Goal: Information Seeking & Learning: Learn about a topic

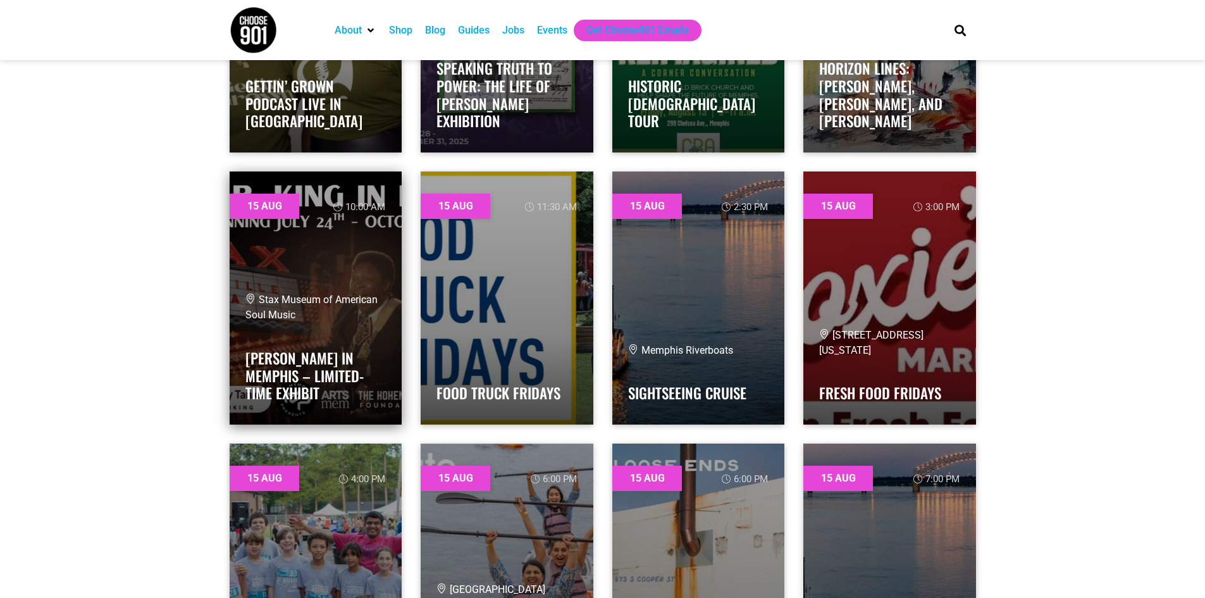
scroll to position [2466, 0]
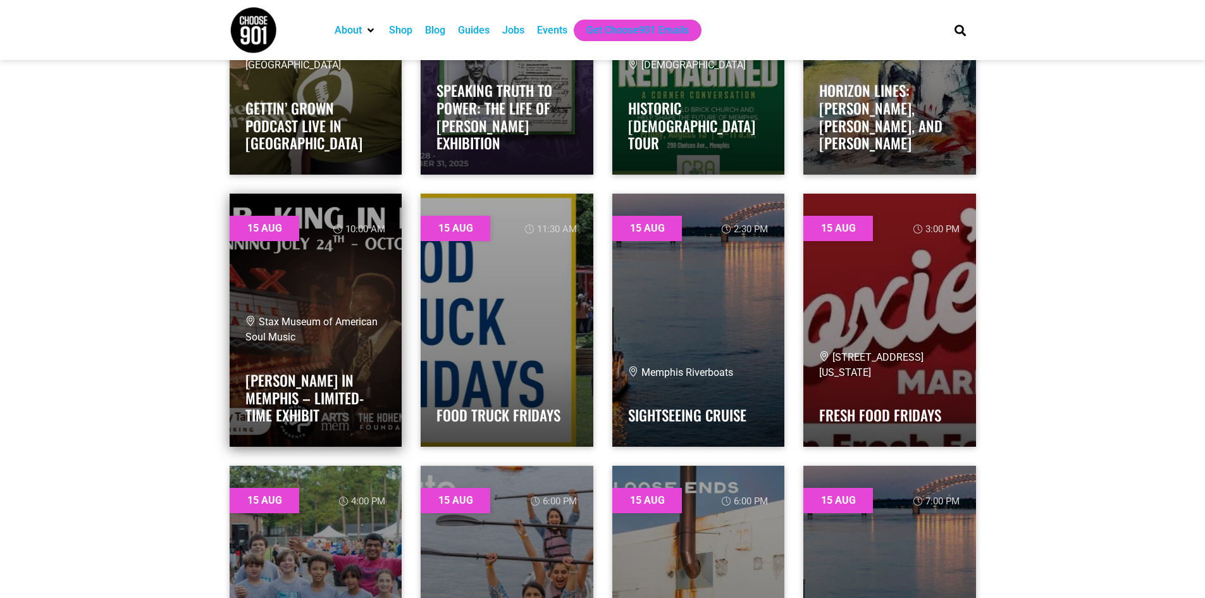
click at [326, 300] on link at bounding box center [316, 320] width 173 height 253
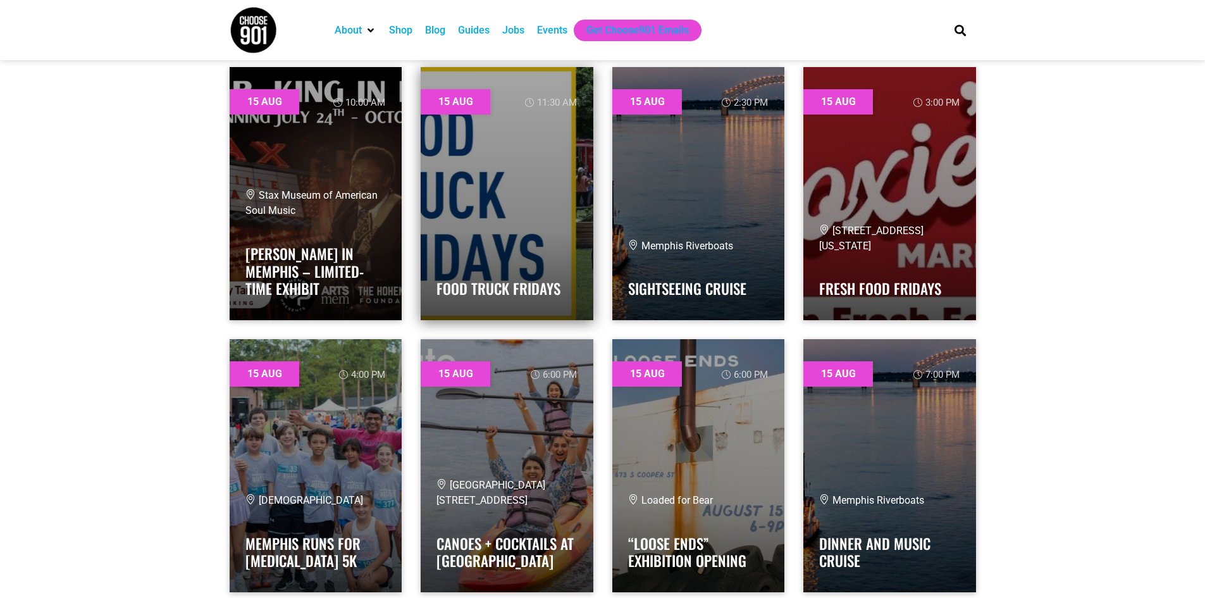
scroll to position [2656, 0]
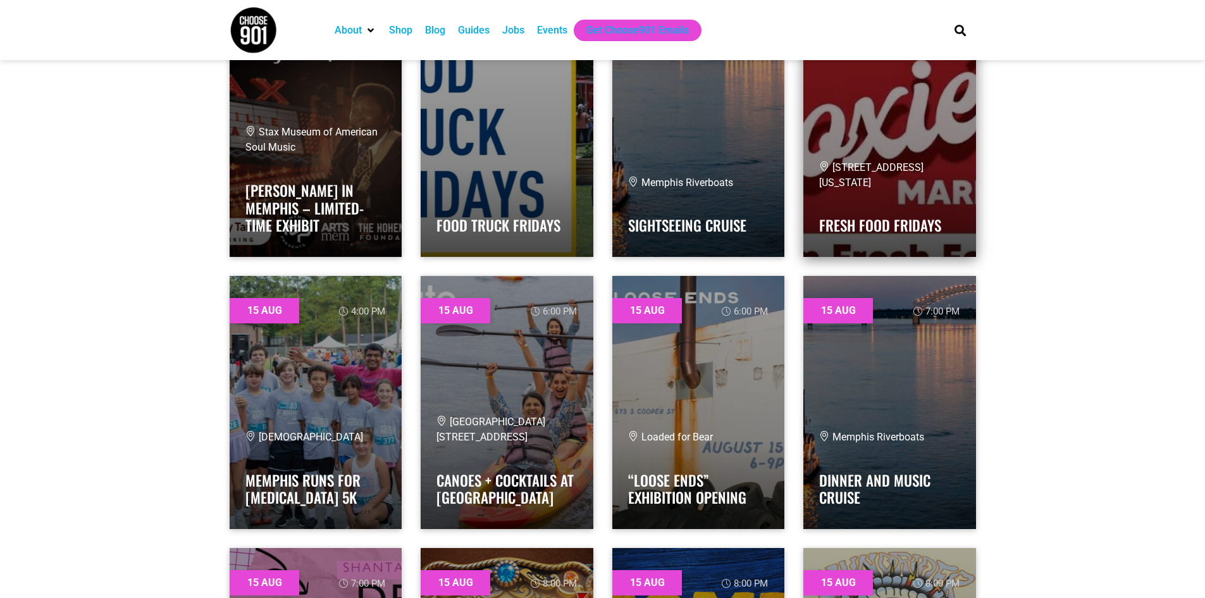
click at [937, 191] on div "[STREET_ADDRESS][US_STATE] Fresh Food Fridays" at bounding box center [889, 200] width 141 height 81
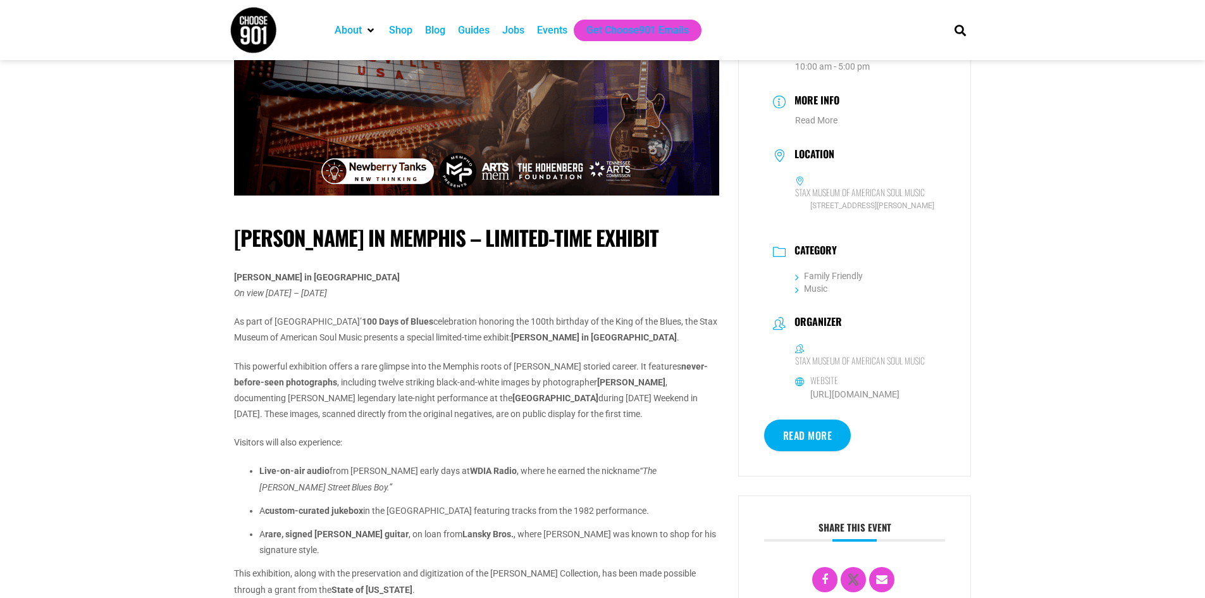
scroll to position [190, 0]
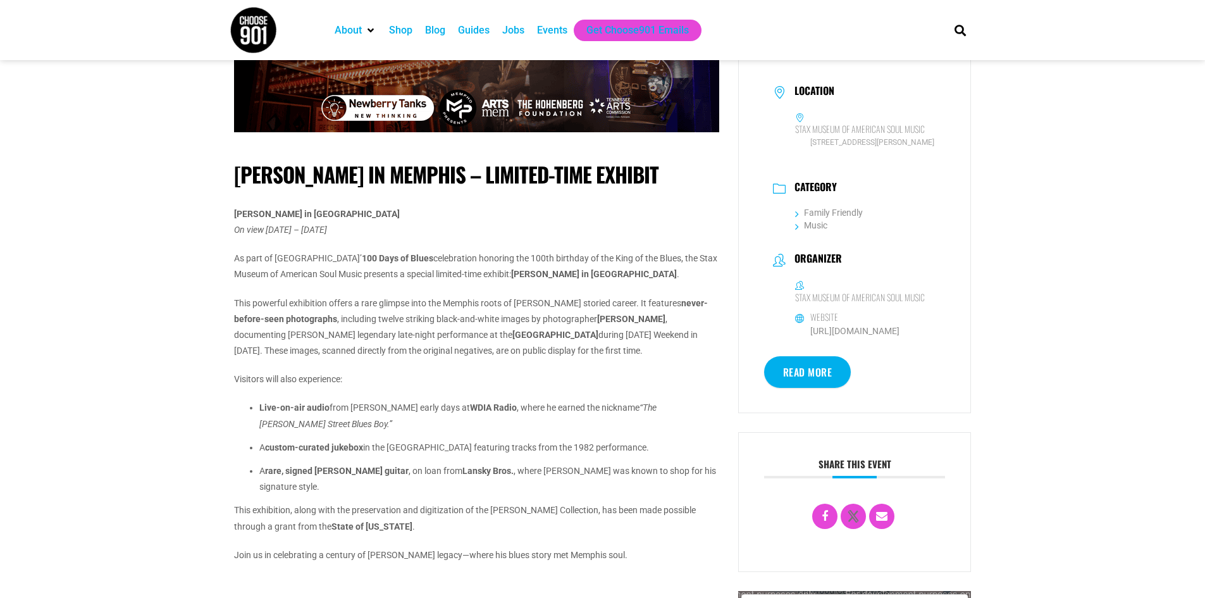
click at [810, 383] on link "Read More" at bounding box center [807, 372] width 87 height 32
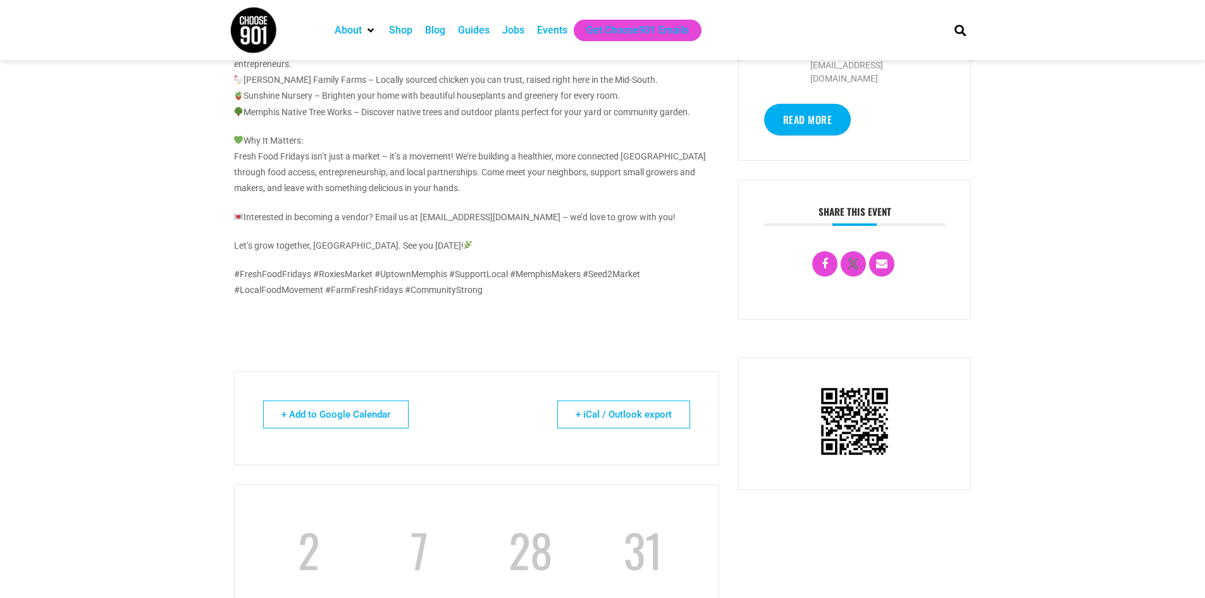
scroll to position [443, 0]
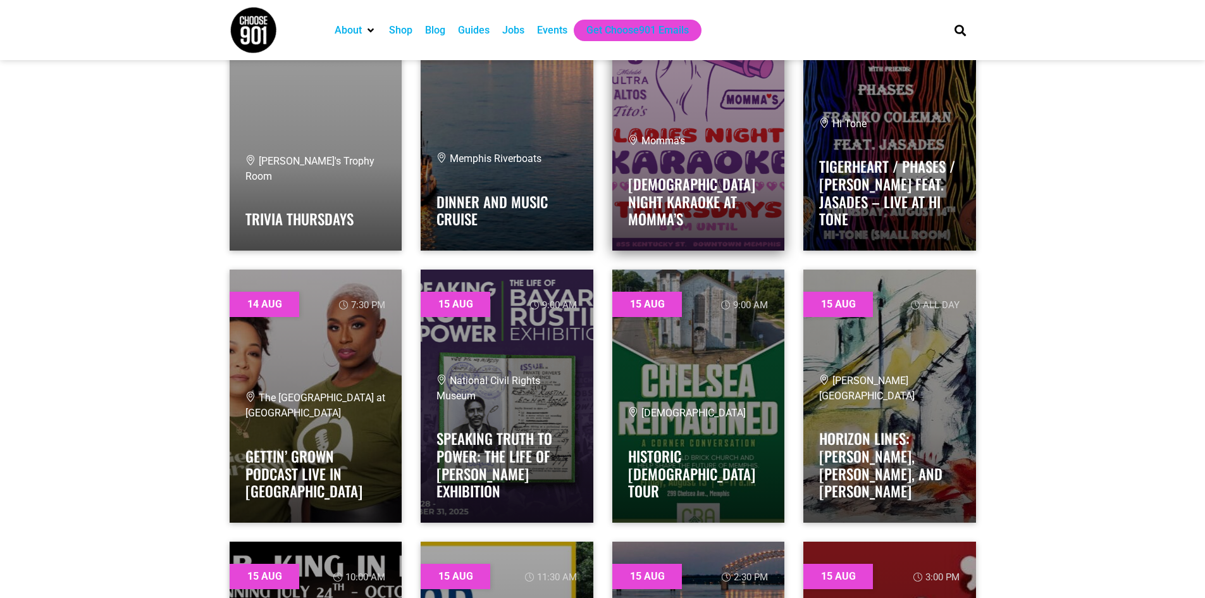
scroll to position [2150, 0]
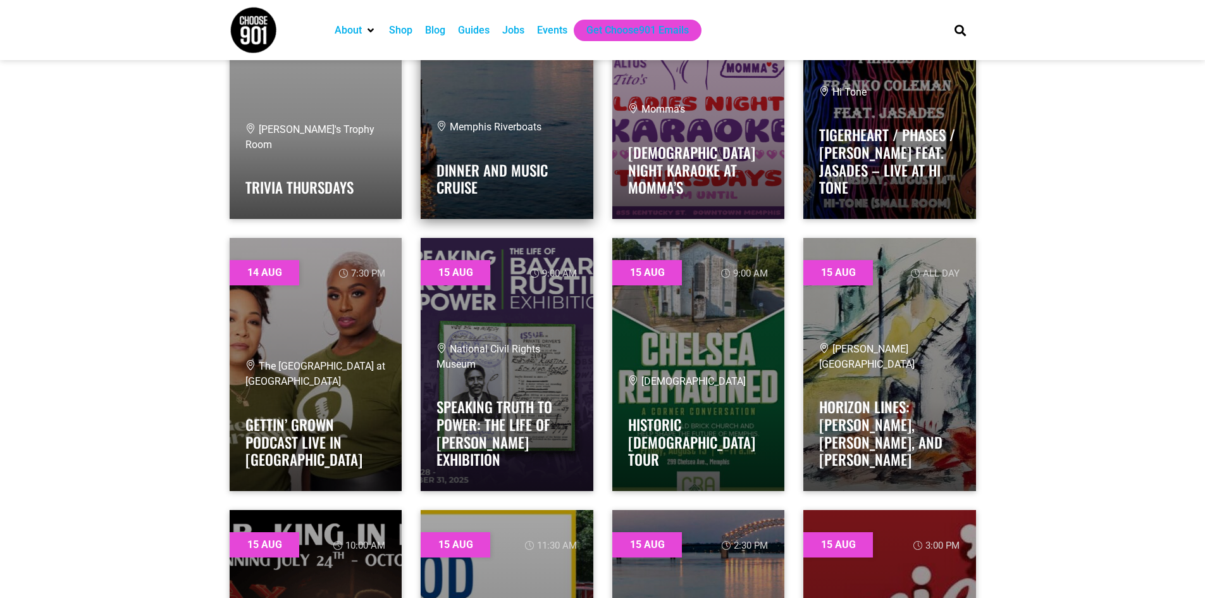
click at [515, 187] on h4 "Dinner and Music Cruise" at bounding box center [506, 175] width 141 height 42
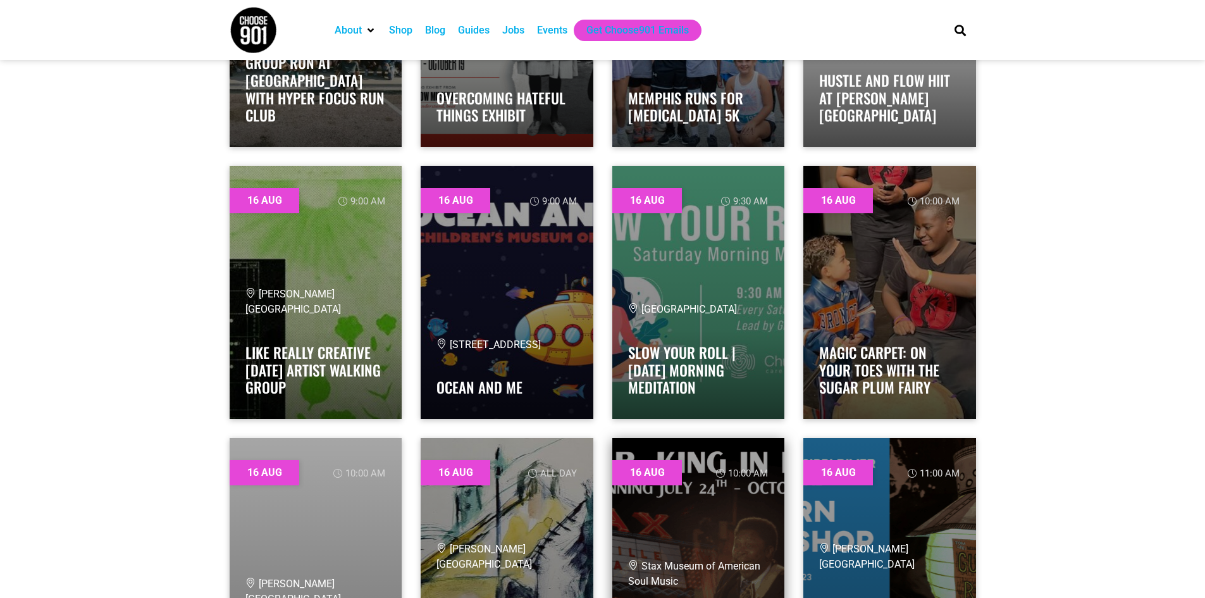
scroll to position [3605, 0]
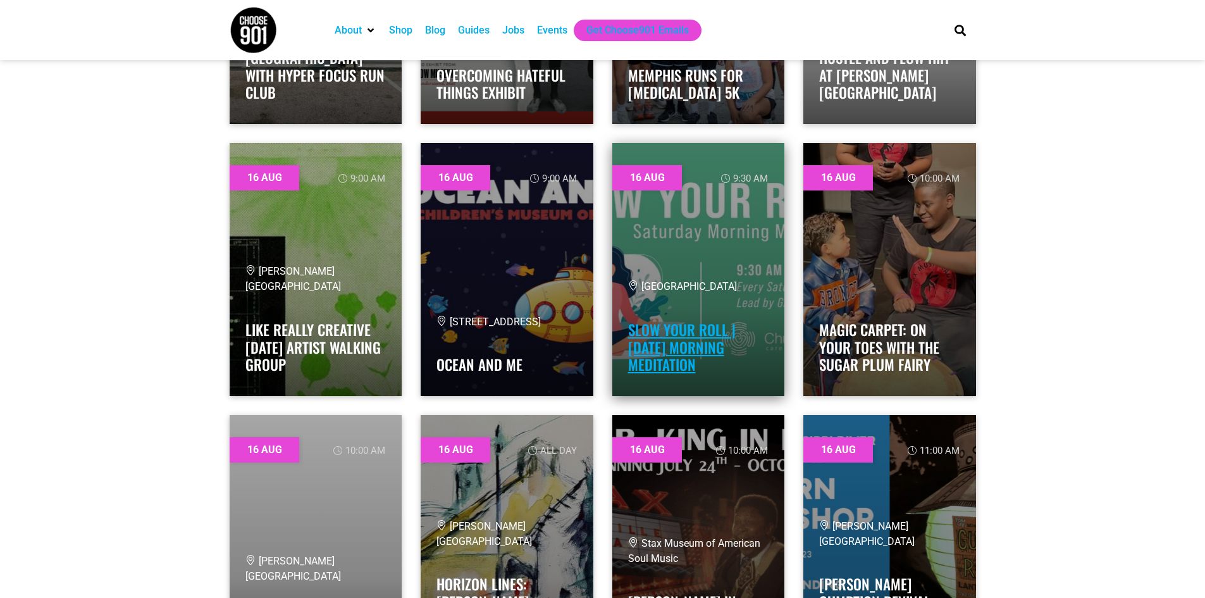
click at [667, 363] on link "Slow Your Roll | [DATE] Morning Meditation" at bounding box center [682, 347] width 108 height 56
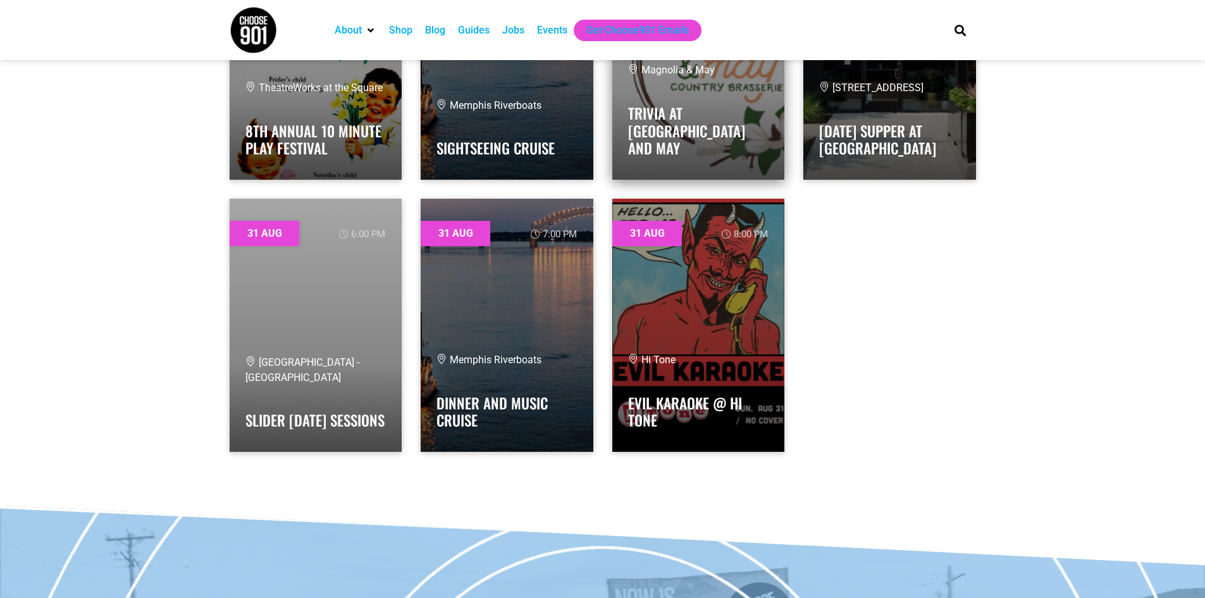
scroll to position [21819, 0]
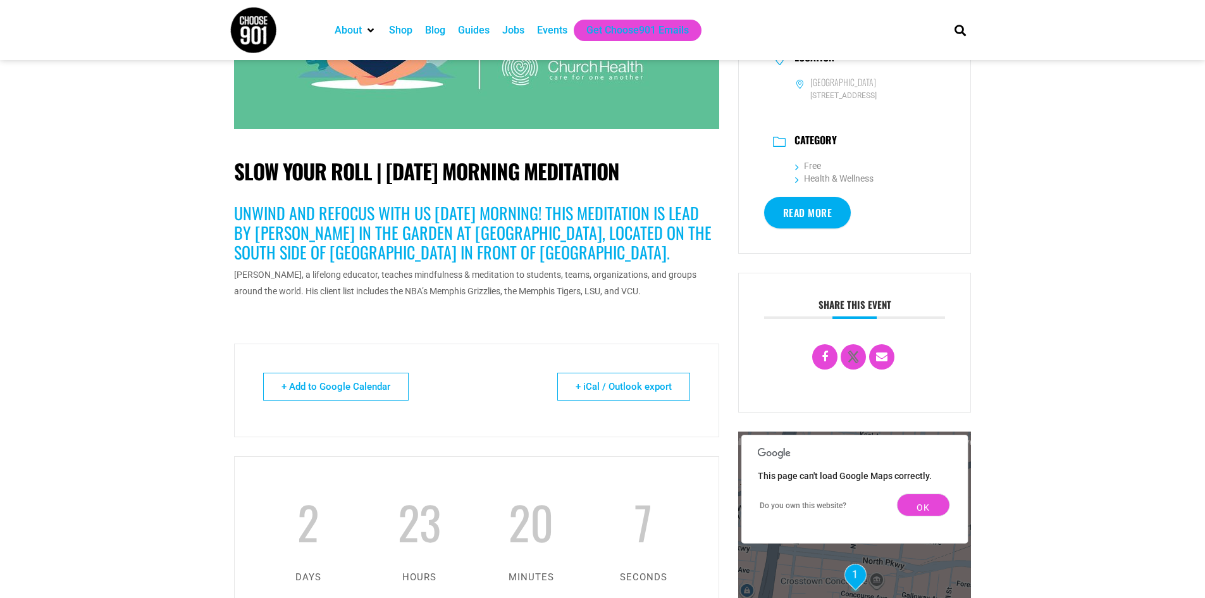
scroll to position [253, 0]
